Goal: Transaction & Acquisition: Purchase product/service

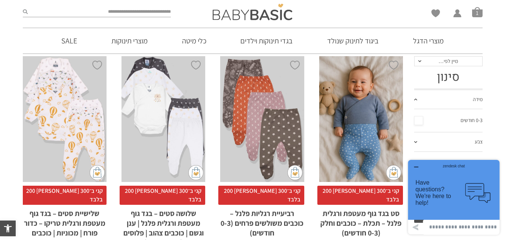
scroll to position [61, 0]
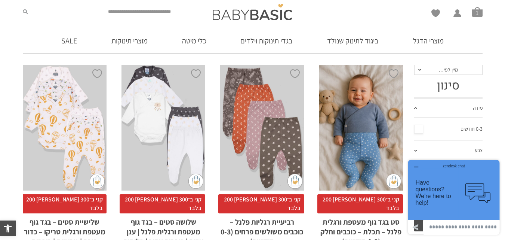
click at [53, 133] on div "x הוספה לסל" at bounding box center [65, 128] width 84 height 126
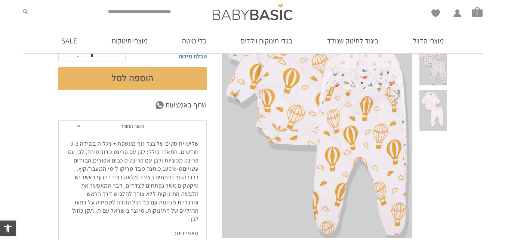
scroll to position [169, 0]
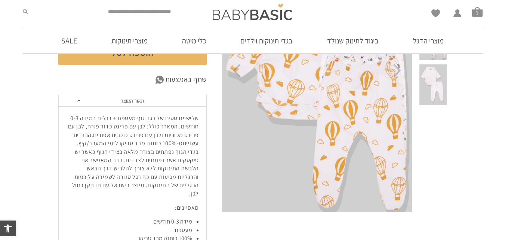
drag, startPoint x: 508, startPoint y: 37, endPoint x: 494, endPoint y: 74, distance: 40.0
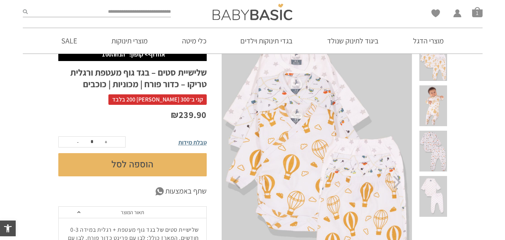
scroll to position [51, 0]
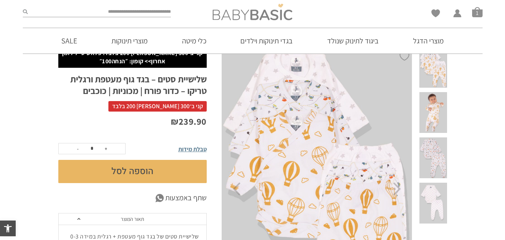
click at [228, 18] on img at bounding box center [253, 12] width 80 height 16
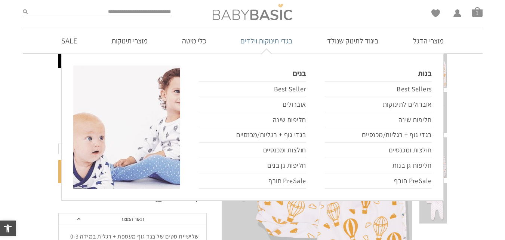
scroll to position [0, 0]
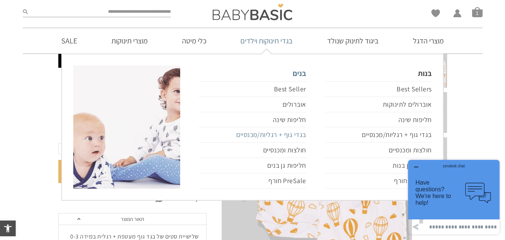
click at [285, 138] on link "בגדי גוף + רגליות/מכנסיים" at bounding box center [252, 134] width 107 height 15
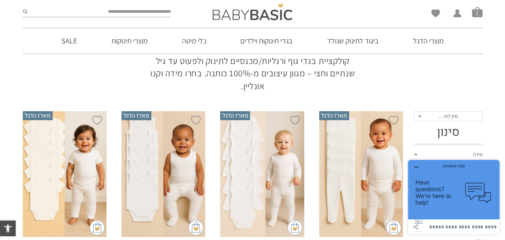
scroll to position [56, 0]
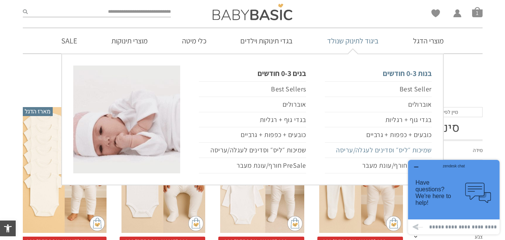
click at [361, 154] on link "שמיכות ״ליס״ וסדינים לעגלה/עריסה" at bounding box center [378, 149] width 107 height 15
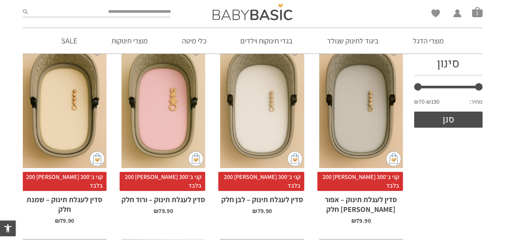
scroll to position [139, 0]
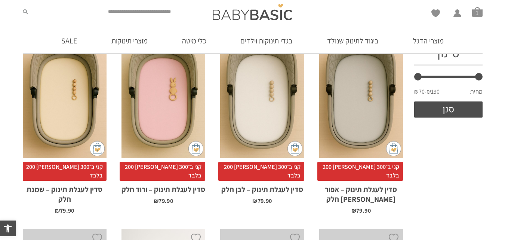
click at [140, 130] on div "x הוספה לסל" at bounding box center [164, 95] width 84 height 126
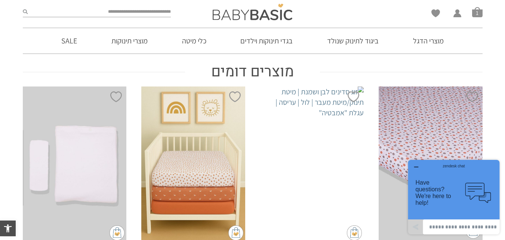
scroll to position [371, 0]
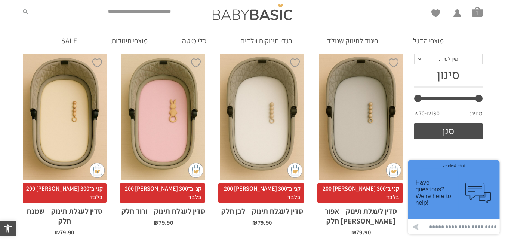
scroll to position [115, 0]
